Goal: Book appointment/travel/reservation

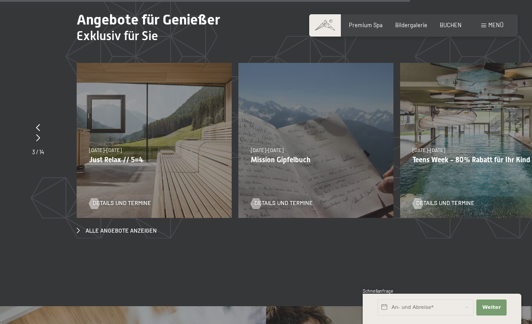
scroll to position [2470, 0]
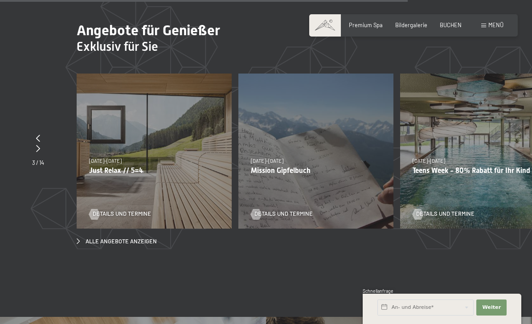
click at [502, 149] on div "27.09.–21.12.2025 10.01.–18.01.2026 31.01.–15.02.2026 07.03.–29.03.2026 27.09.–…" at bounding box center [477, 151] width 155 height 155
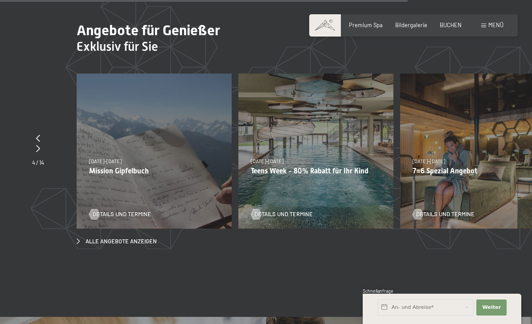
click at [448, 200] on div "Details und Termine" at bounding box center [475, 209] width 125 height 19
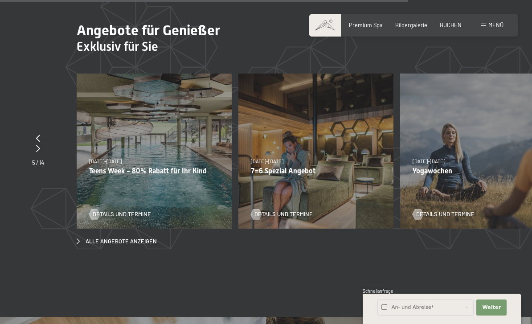
click at [200, 180] on div "27.09.–21.12.2025 10.01.–18.01.2026 31.01.–15.02.2026 07.03.–29.03.2026 27.09.–…" at bounding box center [154, 151] width 155 height 155
click at [126, 210] on span "Details und Termine" at bounding box center [122, 214] width 58 height 8
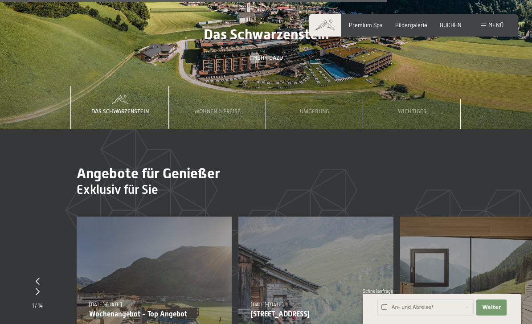
scroll to position [2324, 0]
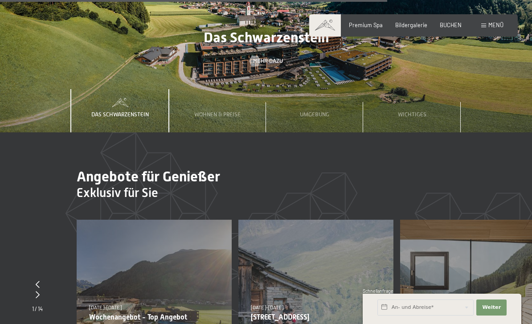
click at [227, 111] on span "Wohnen & Preise" at bounding box center [217, 114] width 46 height 7
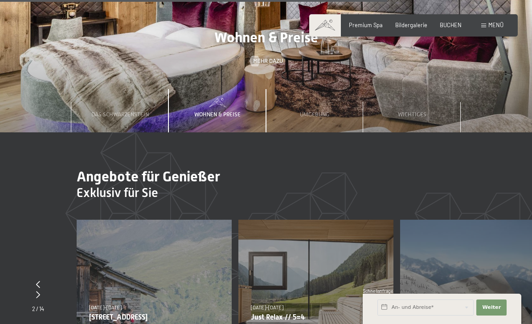
click at [221, 111] on span "Wohnen & Preise" at bounding box center [217, 114] width 46 height 7
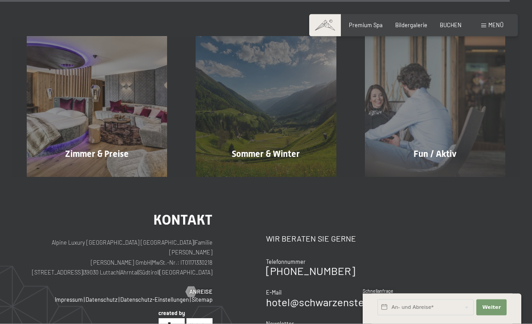
scroll to position [3100, 0]
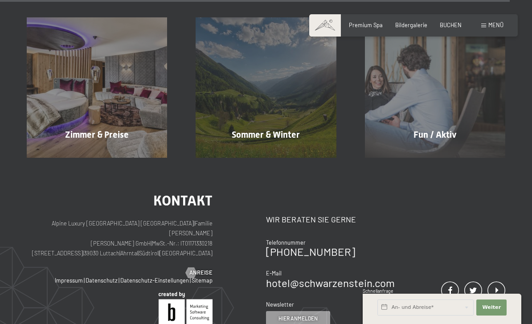
click at [113, 150] on span "Mehr erfahren" at bounding box center [99, 154] width 44 height 8
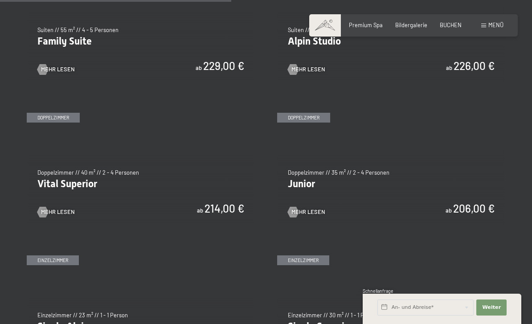
scroll to position [947, 0]
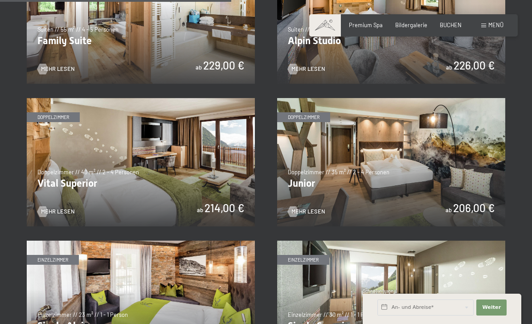
click at [466, 148] on img at bounding box center [391, 162] width 228 height 128
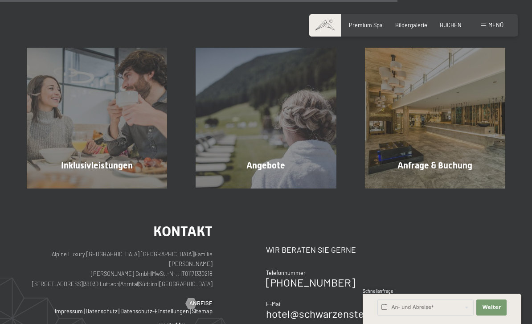
scroll to position [734, 0]
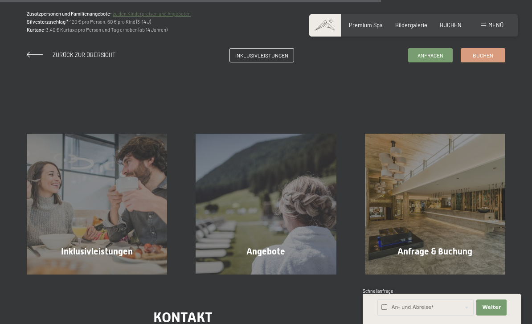
click at [80, 51] on span "Zurück zur Übersicht" at bounding box center [84, 54] width 63 height 7
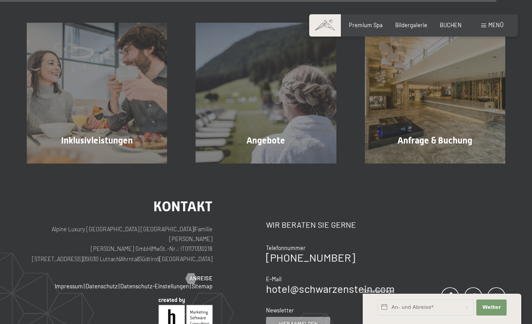
scroll to position [2042, 0]
click at [431, 156] on span "Mehr erfahren" at bounding box center [437, 160] width 44 height 8
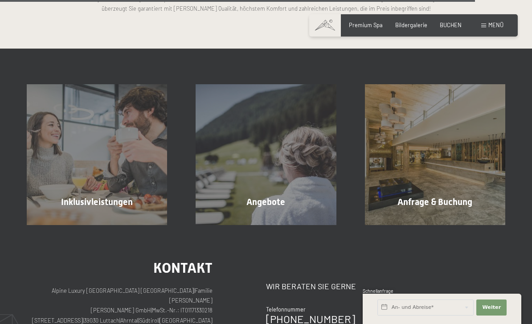
scroll to position [1981, 0]
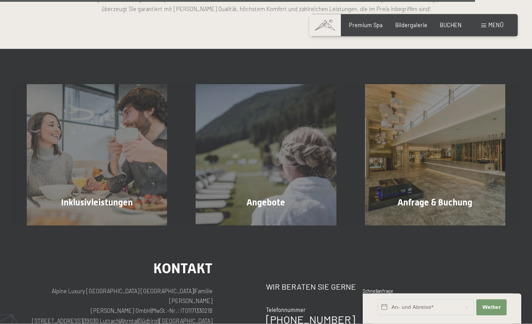
click at [69, 196] on div "Inklusivleistungen Mehr erfahren" at bounding box center [96, 155] width 169 height 140
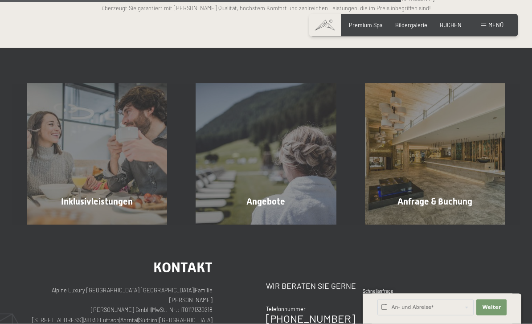
scroll to position [2190, 0]
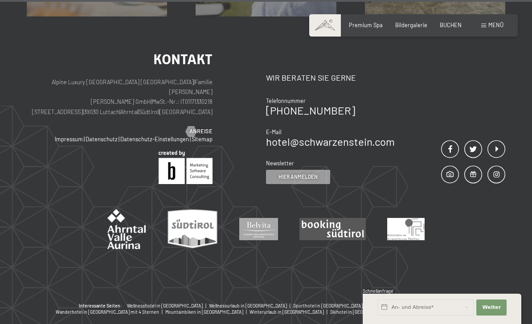
click at [409, 27] on span "Bildergalerie" at bounding box center [411, 24] width 32 height 7
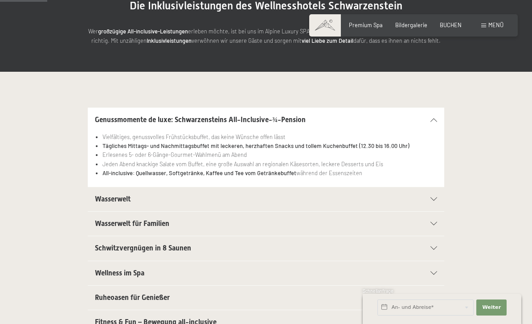
scroll to position [115, 0]
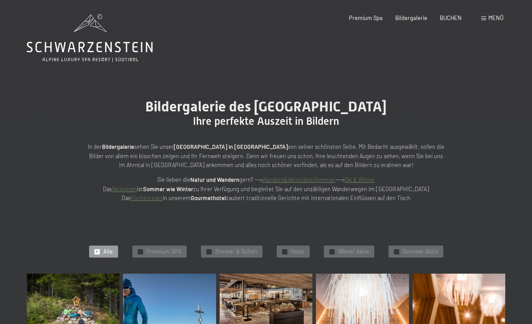
click at [165, 250] on span "Premium SPA" at bounding box center [164, 252] width 35 height 8
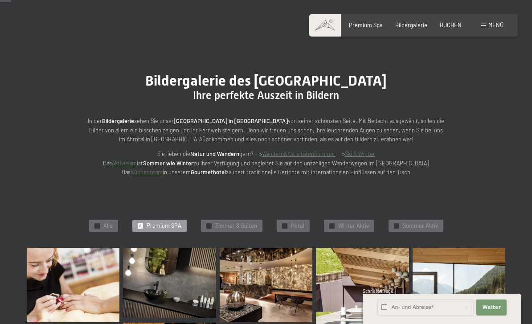
click at [236, 229] on div "✓ [PERSON_NAME] & Suiten" at bounding box center [232, 226] width 62 height 12
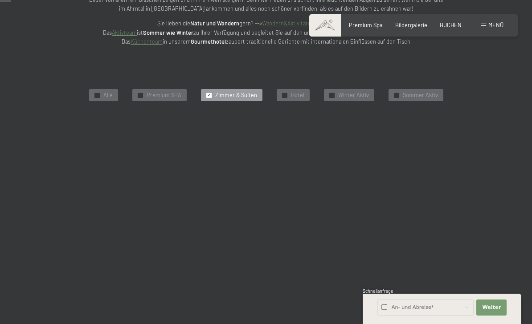
scroll to position [165, 0]
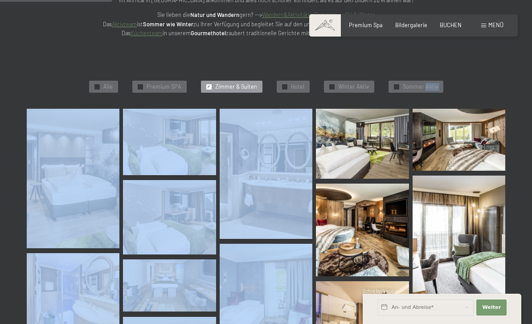
click at [376, 238] on img at bounding box center [362, 230] width 93 height 93
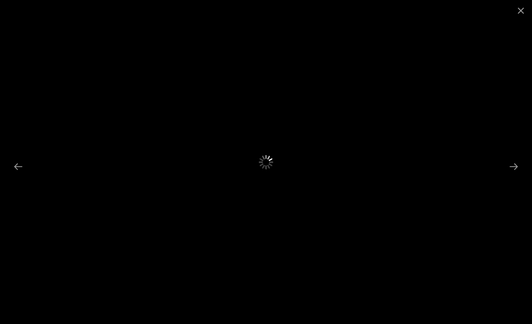
click at [518, 20] on button "Close gallery" at bounding box center [521, 10] width 22 height 21
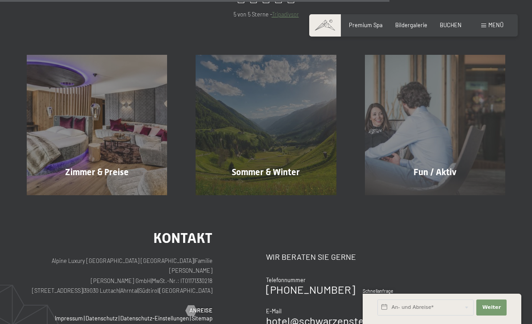
scroll to position [593, 0]
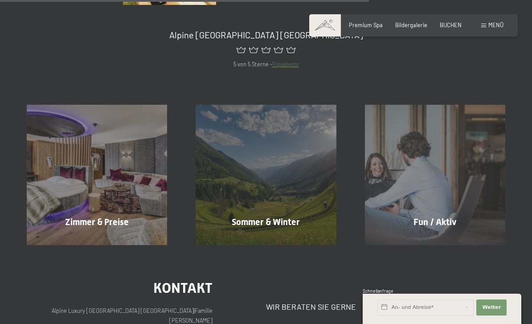
click at [433, 226] on div "Fun / Aktiv Mehr erfahren" at bounding box center [435, 175] width 169 height 140
click at [435, 217] on span "Fun / Aktiv" at bounding box center [435, 222] width 43 height 11
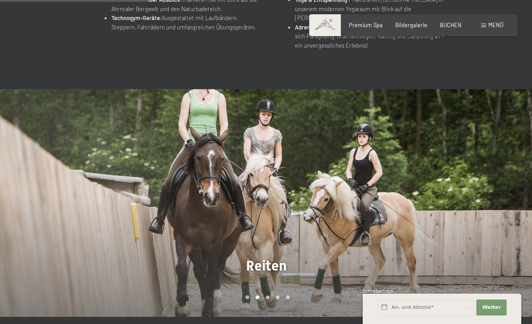
scroll to position [502, 0]
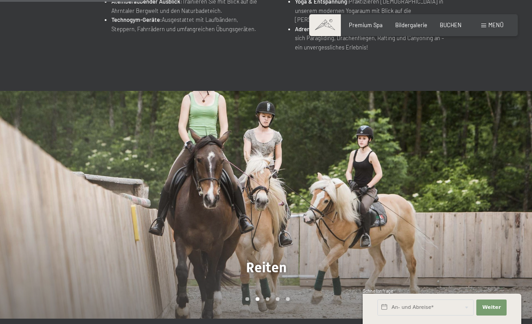
click at [270, 297] on div "Carousel Page 3" at bounding box center [268, 299] width 4 height 4
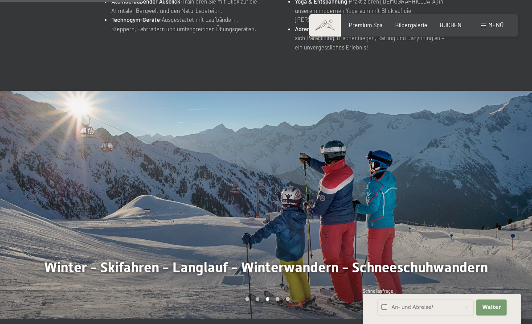
click at [279, 290] on div at bounding box center [399, 205] width 266 height 228
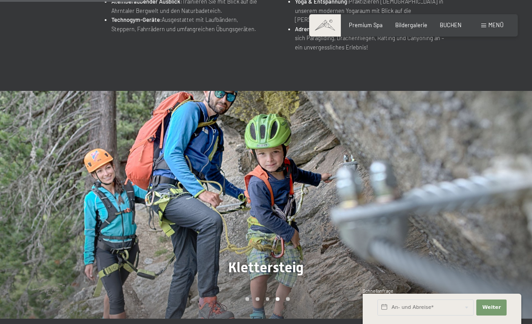
click at [288, 283] on div at bounding box center [399, 205] width 266 height 228
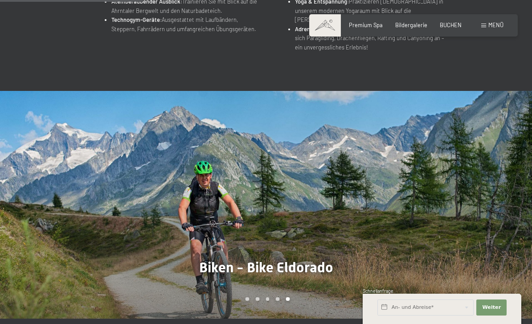
click at [250, 291] on div at bounding box center [133, 205] width 266 height 228
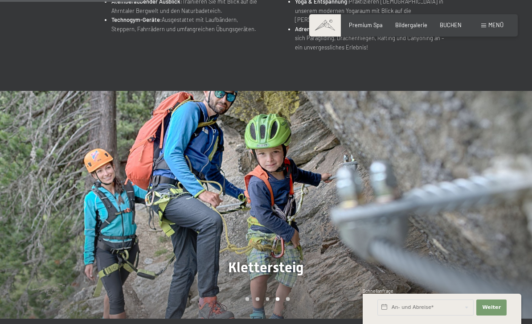
click at [267, 297] on div "Carousel Page 3" at bounding box center [268, 299] width 4 height 4
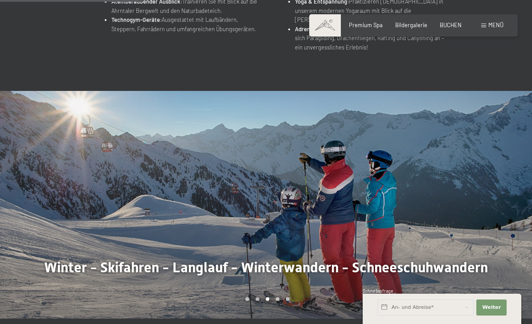
click at [253, 297] on div "Carousel Pagination" at bounding box center [266, 299] width 48 height 4
click at [252, 291] on div at bounding box center [133, 205] width 266 height 228
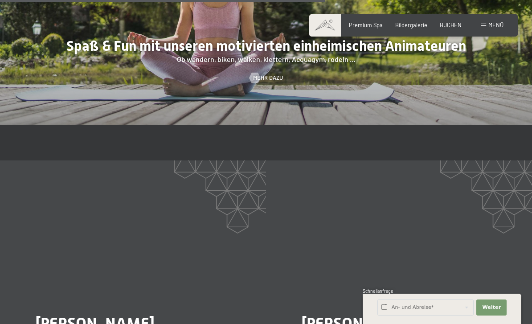
scroll to position [1151, 0]
